Goal: Information Seeking & Learning: Learn about a topic

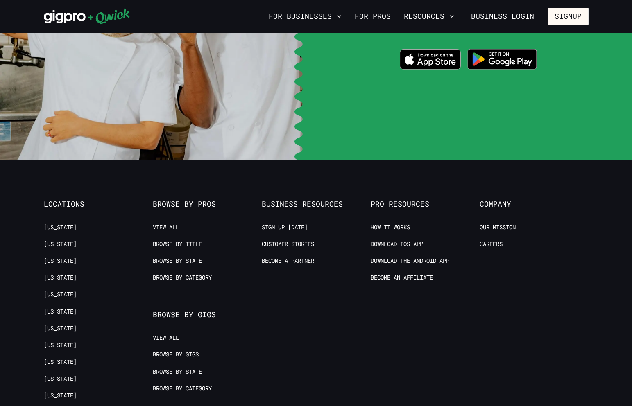
scroll to position [1670, 0]
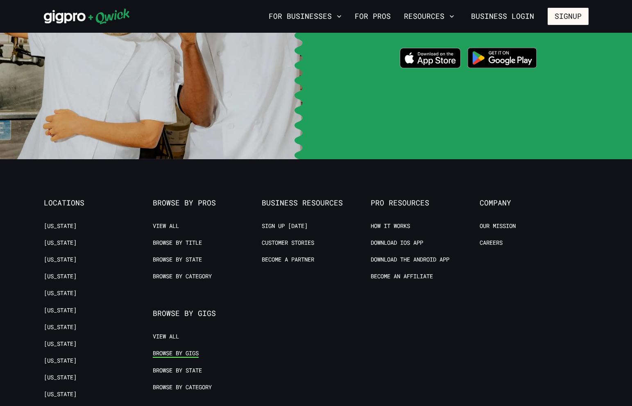
click at [188, 350] on link "Browse by Gigs" at bounding box center [176, 354] width 46 height 8
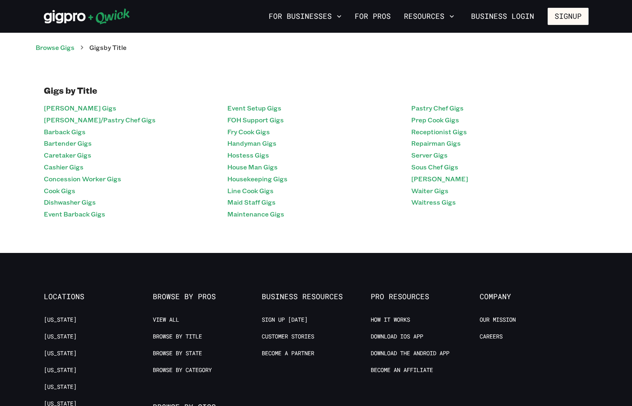
scroll to position [1714, 0]
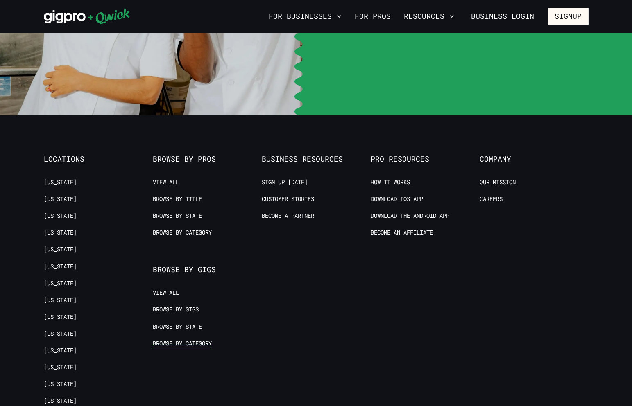
click at [195, 340] on link "Browse by Category" at bounding box center [182, 344] width 59 height 8
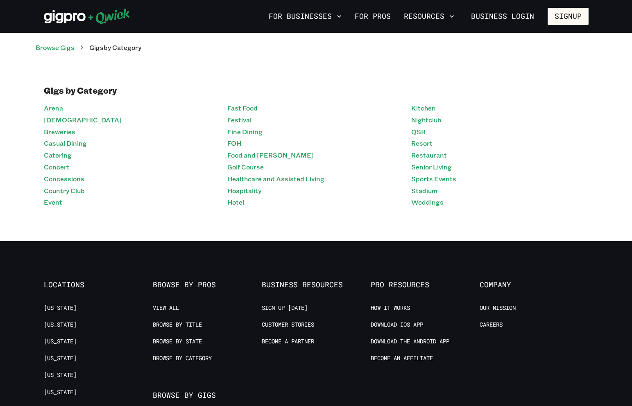
click at [52, 108] on link "Arena" at bounding box center [53, 108] width 19 height 12
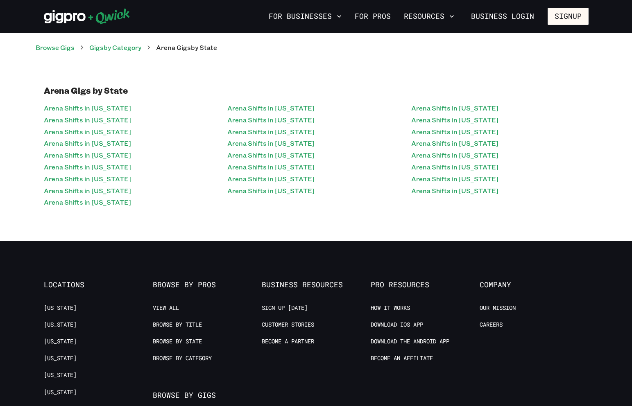
click at [276, 163] on link "Arena Shifts in [US_STATE]" at bounding box center [270, 167] width 87 height 12
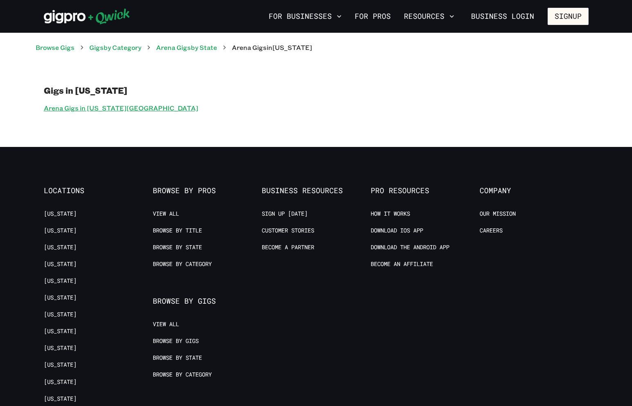
click at [101, 107] on link "Arena Gigs in [US_STATE][GEOGRAPHIC_DATA]" at bounding box center [121, 108] width 154 height 12
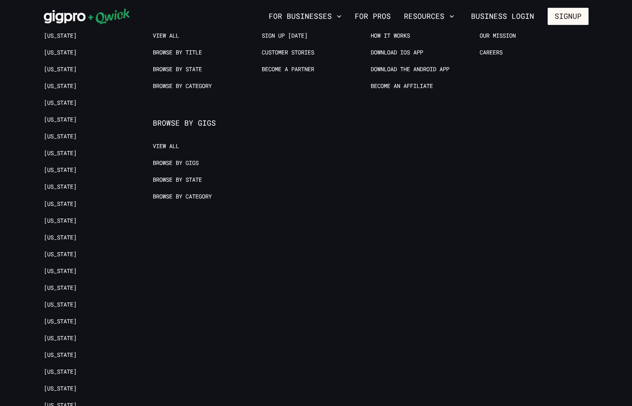
scroll to position [154, 0]
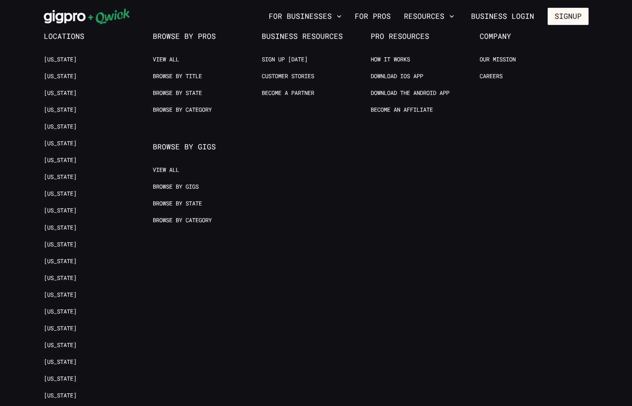
click at [182, 196] on ul "View All Browse by Gigs Browse by State Browse by Category" at bounding box center [203, 199] width 100 height 67
click at [182, 202] on link "Browse by State" at bounding box center [177, 204] width 49 height 8
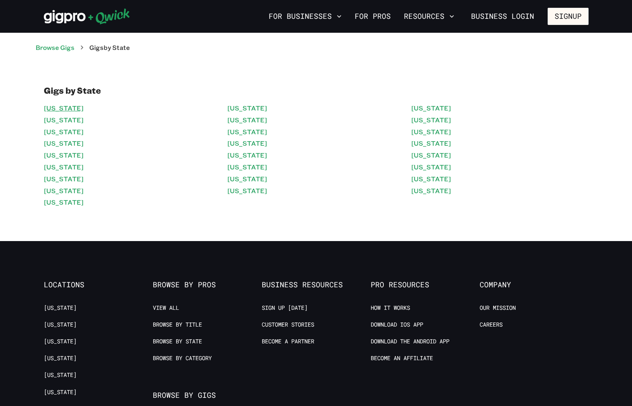
click at [60, 110] on link "[US_STATE]" at bounding box center [64, 108] width 40 height 12
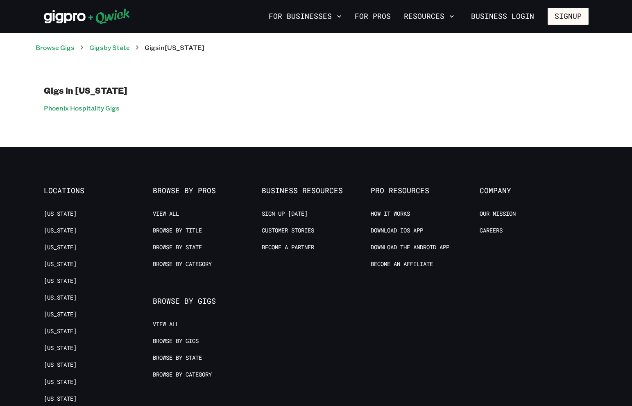
click at [60, 110] on link "Phoenix Hospitality Gigs" at bounding box center [82, 108] width 76 height 12
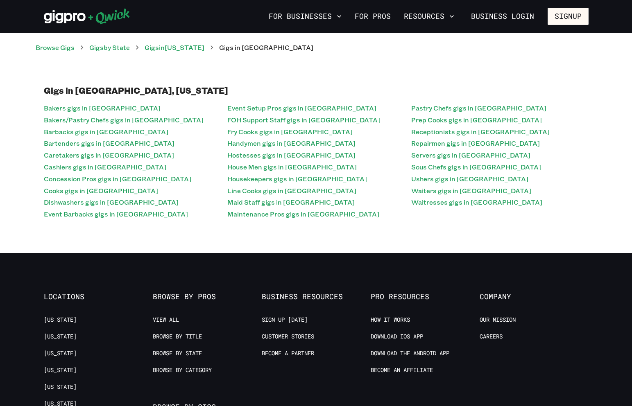
click at [60, 110] on link "Bakers gigs in [GEOGRAPHIC_DATA]" at bounding box center [102, 108] width 117 height 12
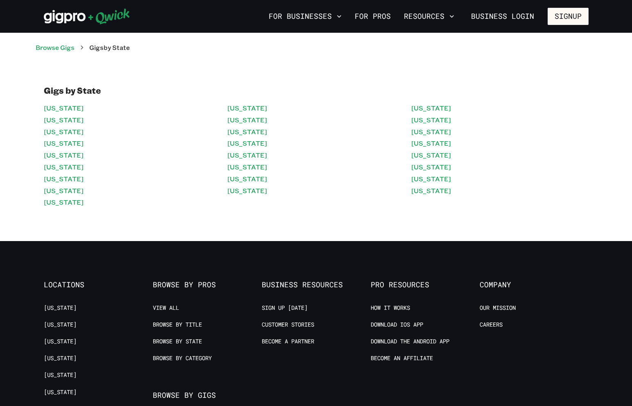
click at [76, 16] on img at bounding box center [87, 16] width 86 height 16
